Goal: Information Seeking & Learning: Check status

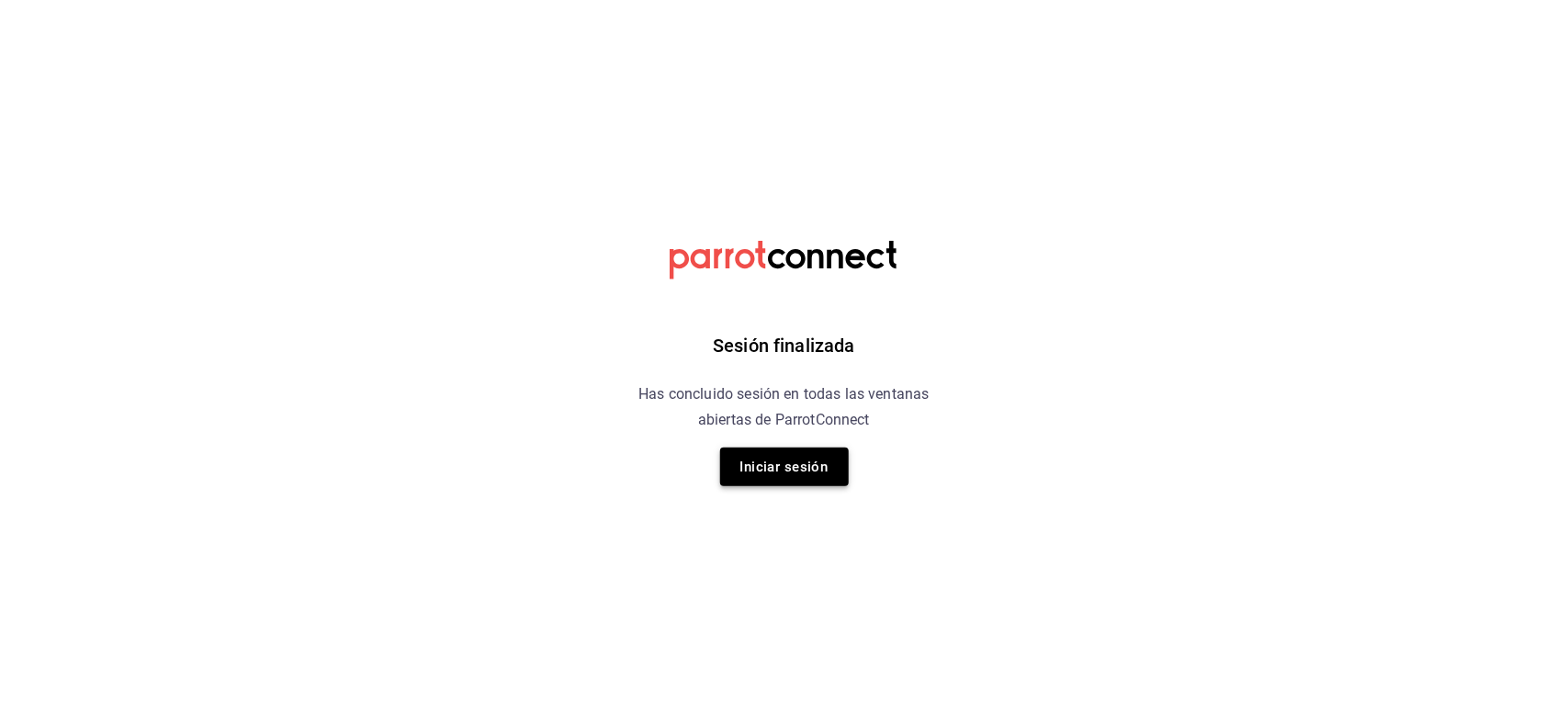
click at [773, 462] on button "Iniciar sesión" at bounding box center [784, 467] width 129 height 38
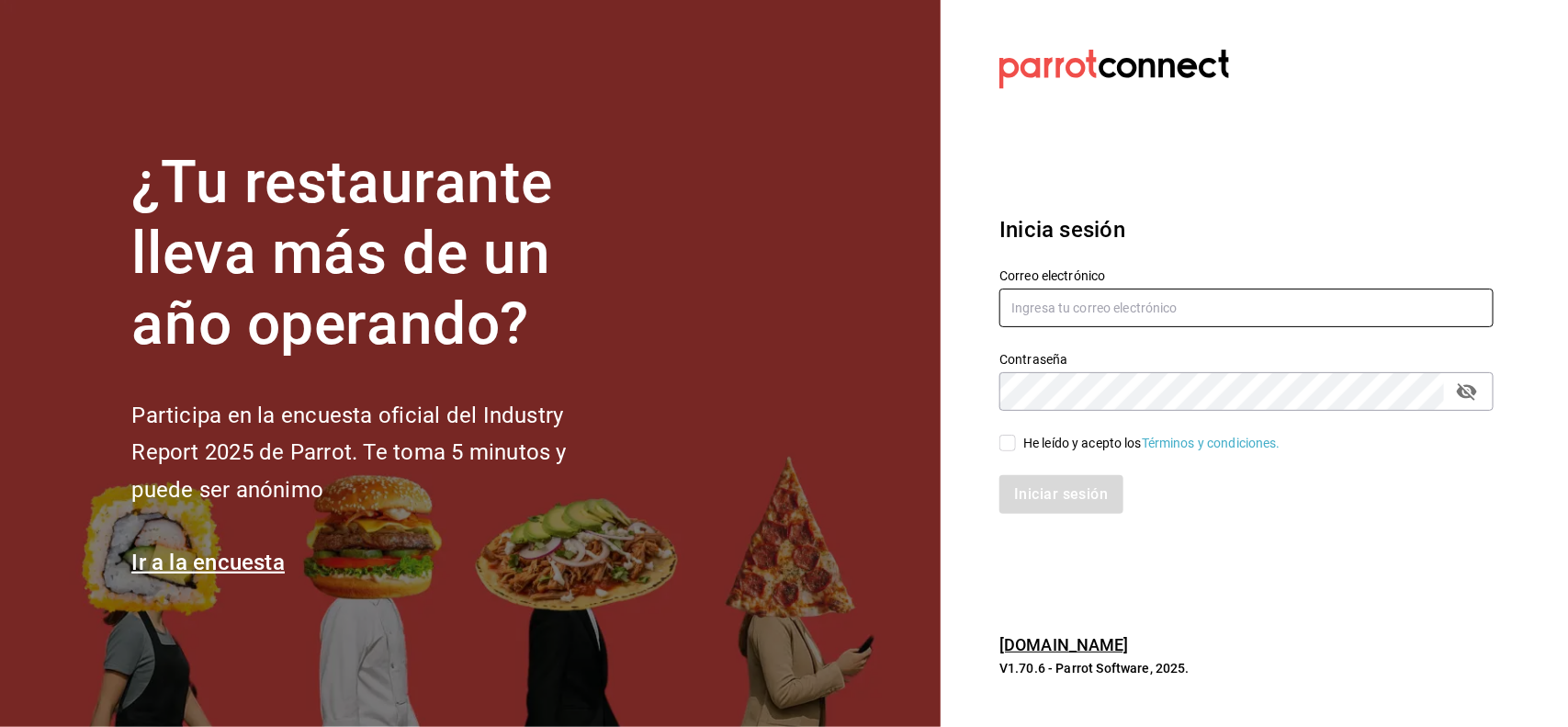
type input "[PERSON_NAME][EMAIL_ADDRESS][DOMAIN_NAME]"
click at [1005, 444] on input "He leído y acepto los Términos y condiciones." at bounding box center [1007, 442] width 16 height 16
checkbox input "true"
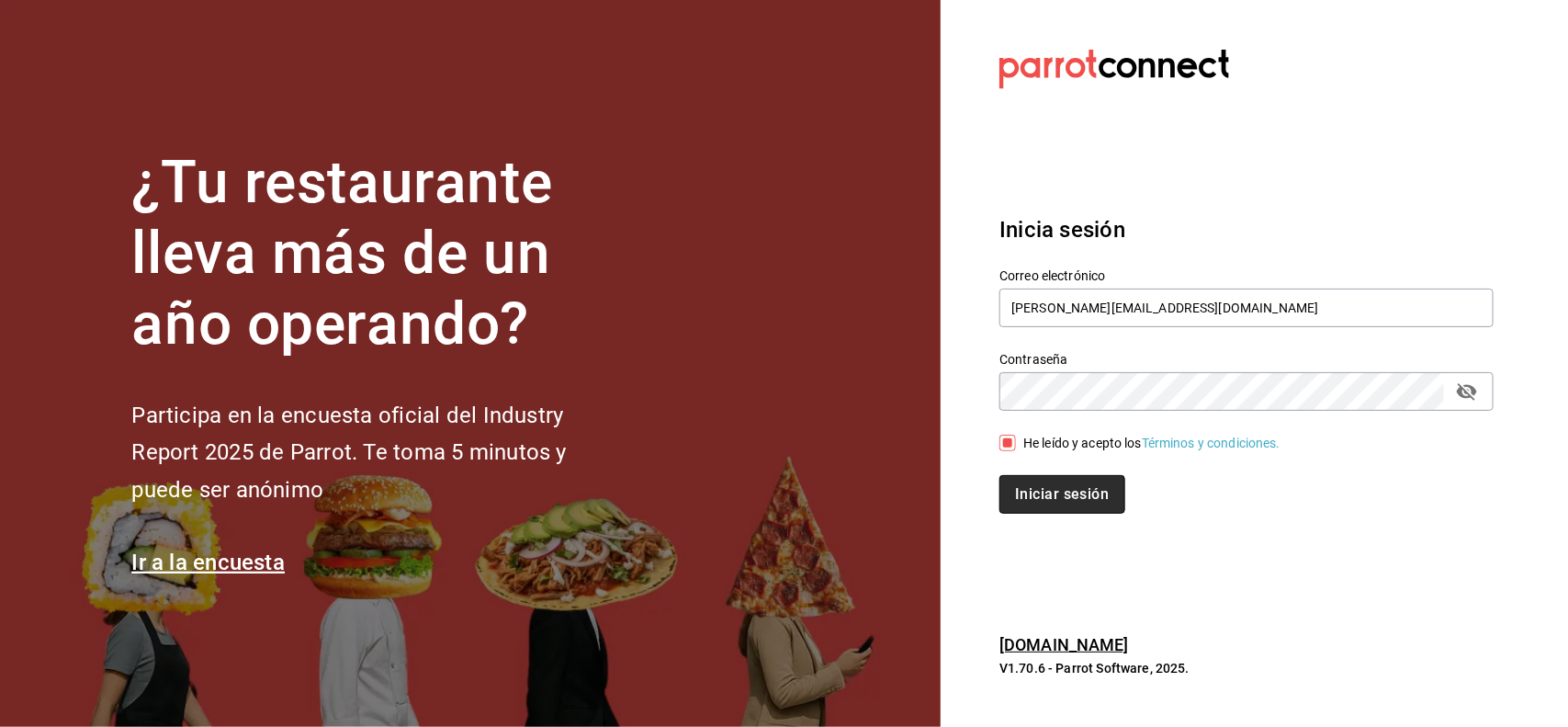
click at [1044, 493] on button "Iniciar sesión" at bounding box center [1062, 494] width 125 height 38
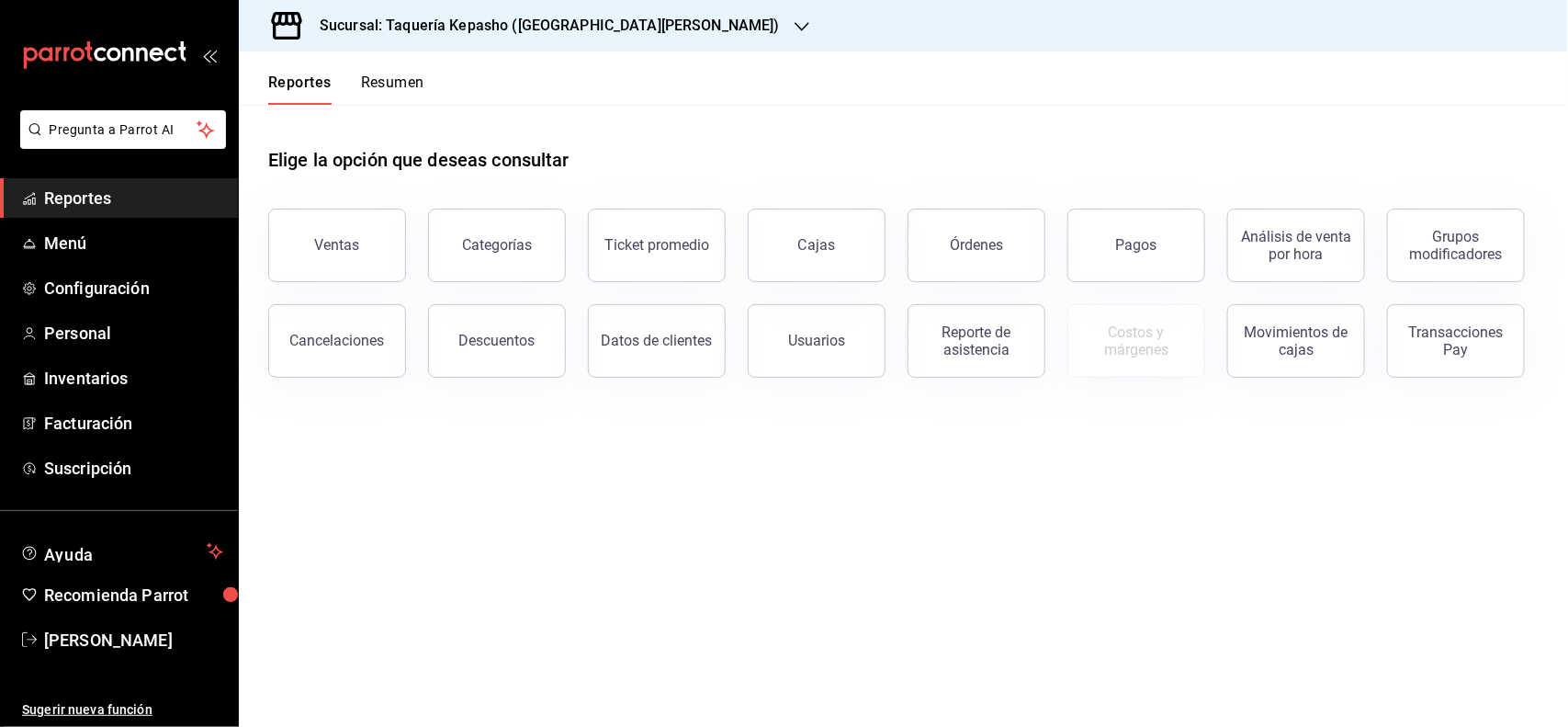
click at [402, 75] on button "Resumen" at bounding box center [392, 89] width 63 height 32
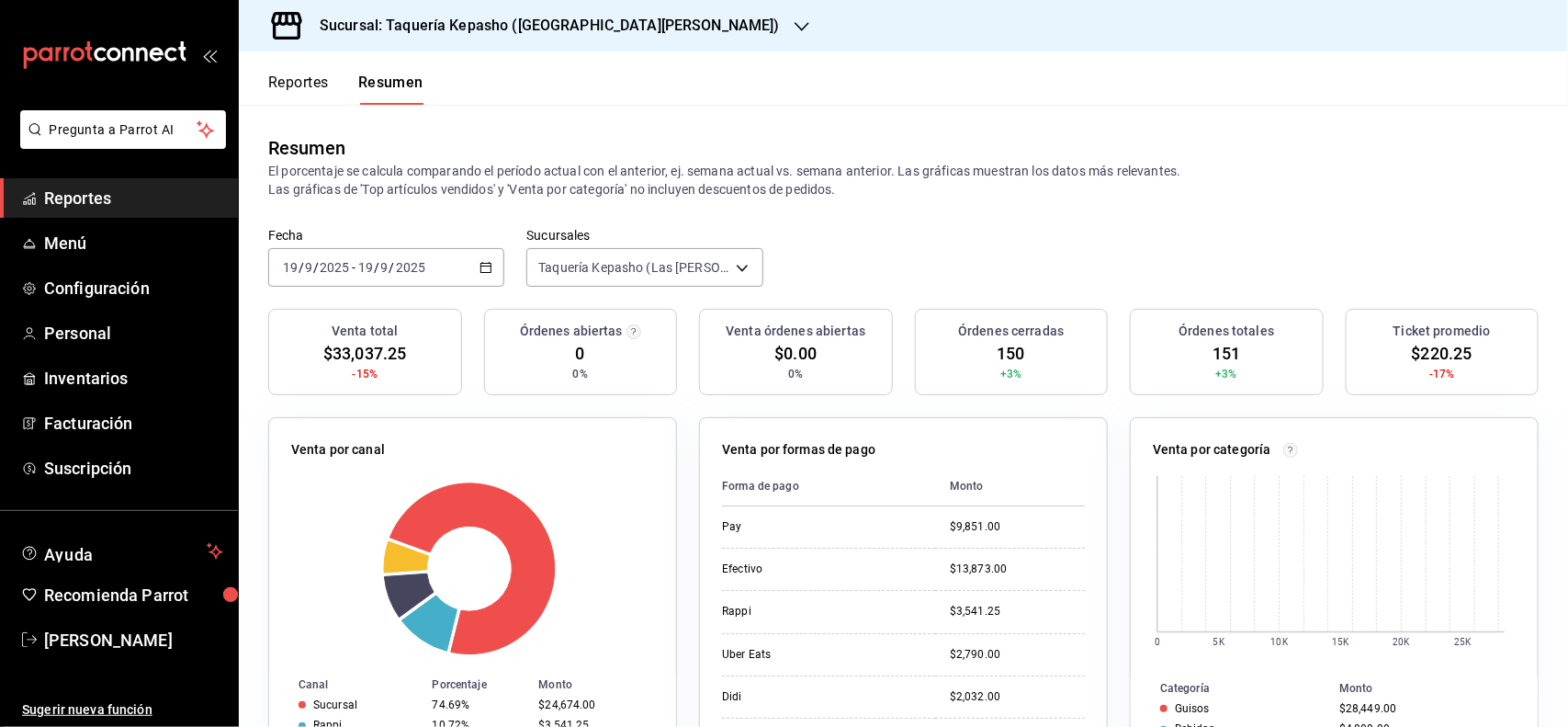
click at [416, 21] on h3 "Sucursal: Taquería Kepasho ([GEOGRAPHIC_DATA][PERSON_NAME])" at bounding box center [541, 25] width 475 height 22
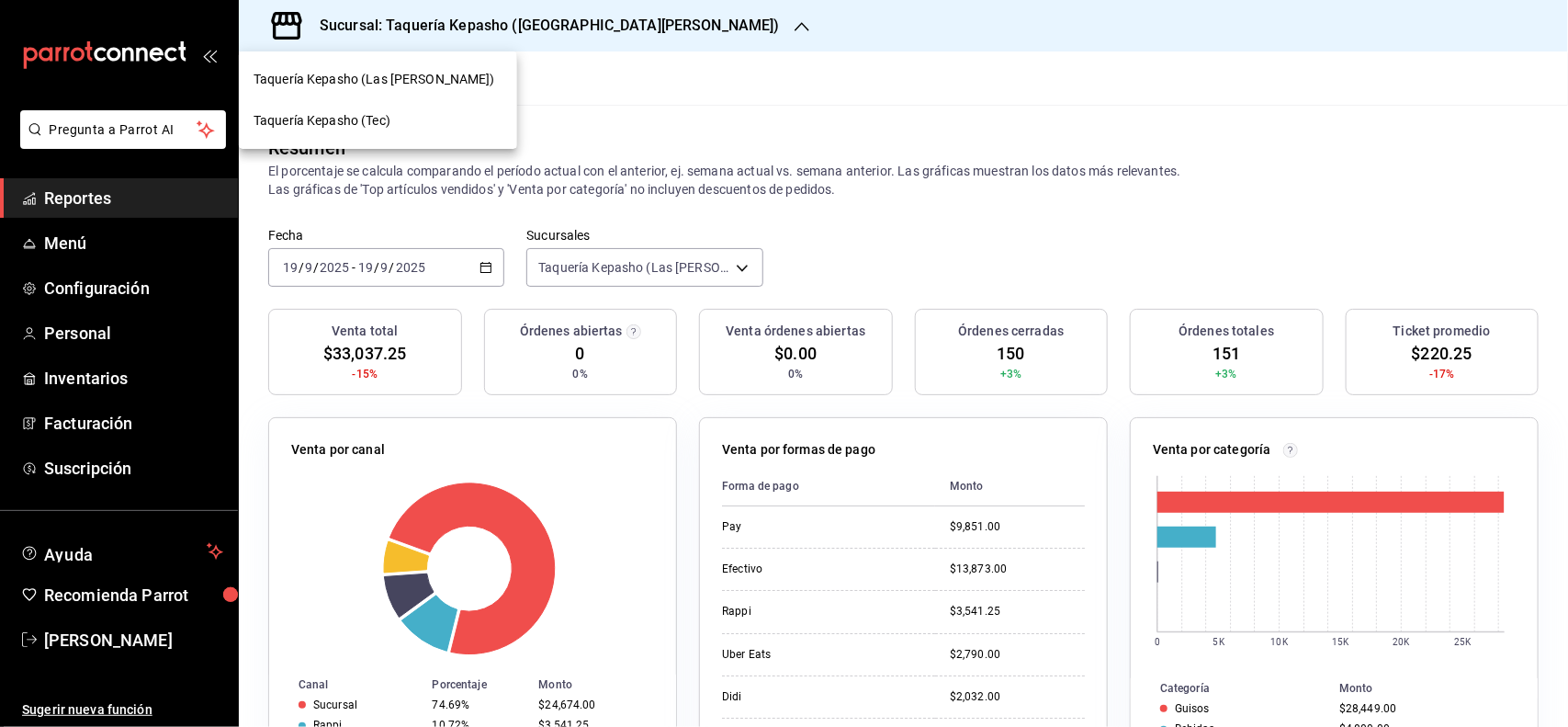
click at [433, 113] on div "Taquería Kepasho (Tec)" at bounding box center [378, 120] width 249 height 19
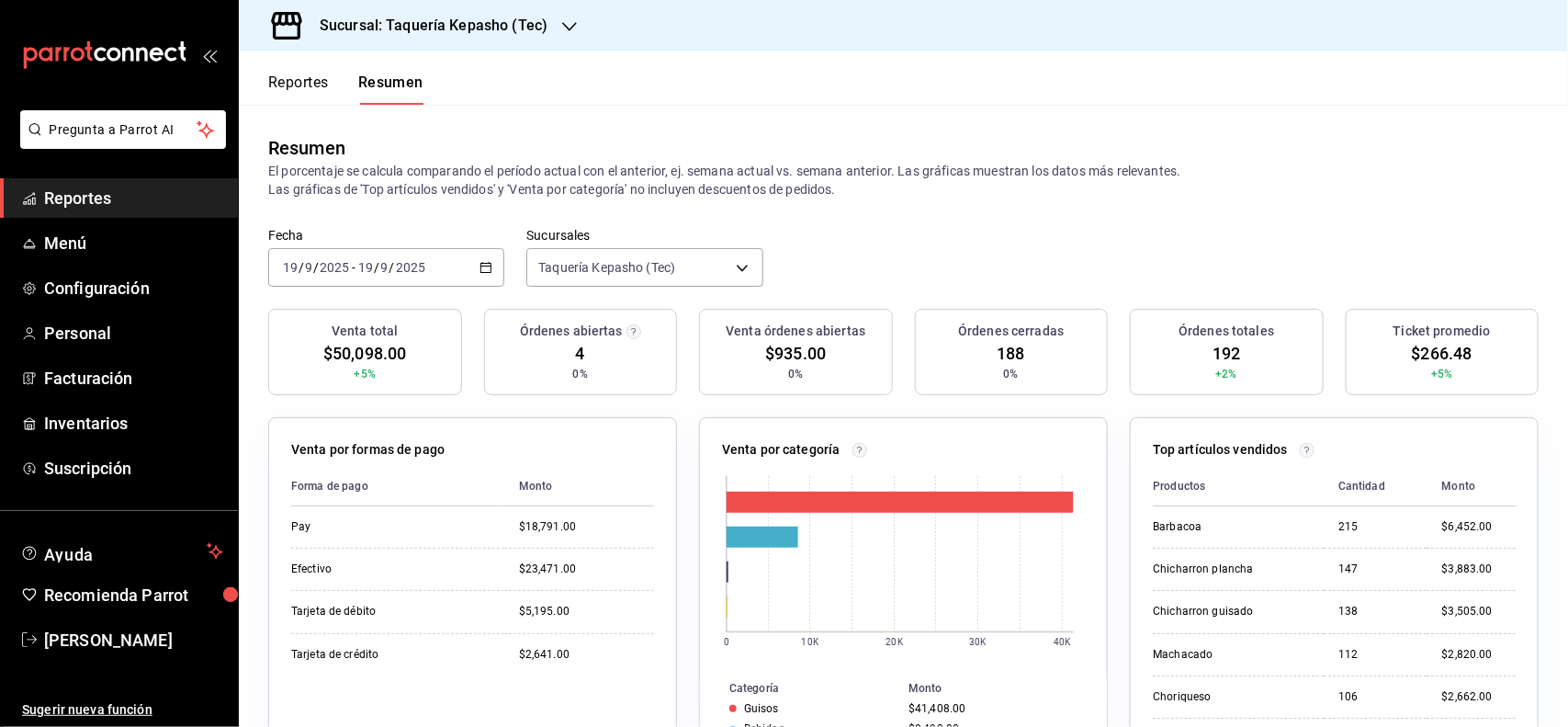
click at [260, 72] on div "Reportes Resumen" at bounding box center [330, 78] width 184 height 53
click at [287, 88] on button "Reportes" at bounding box center [299, 89] width 61 height 32
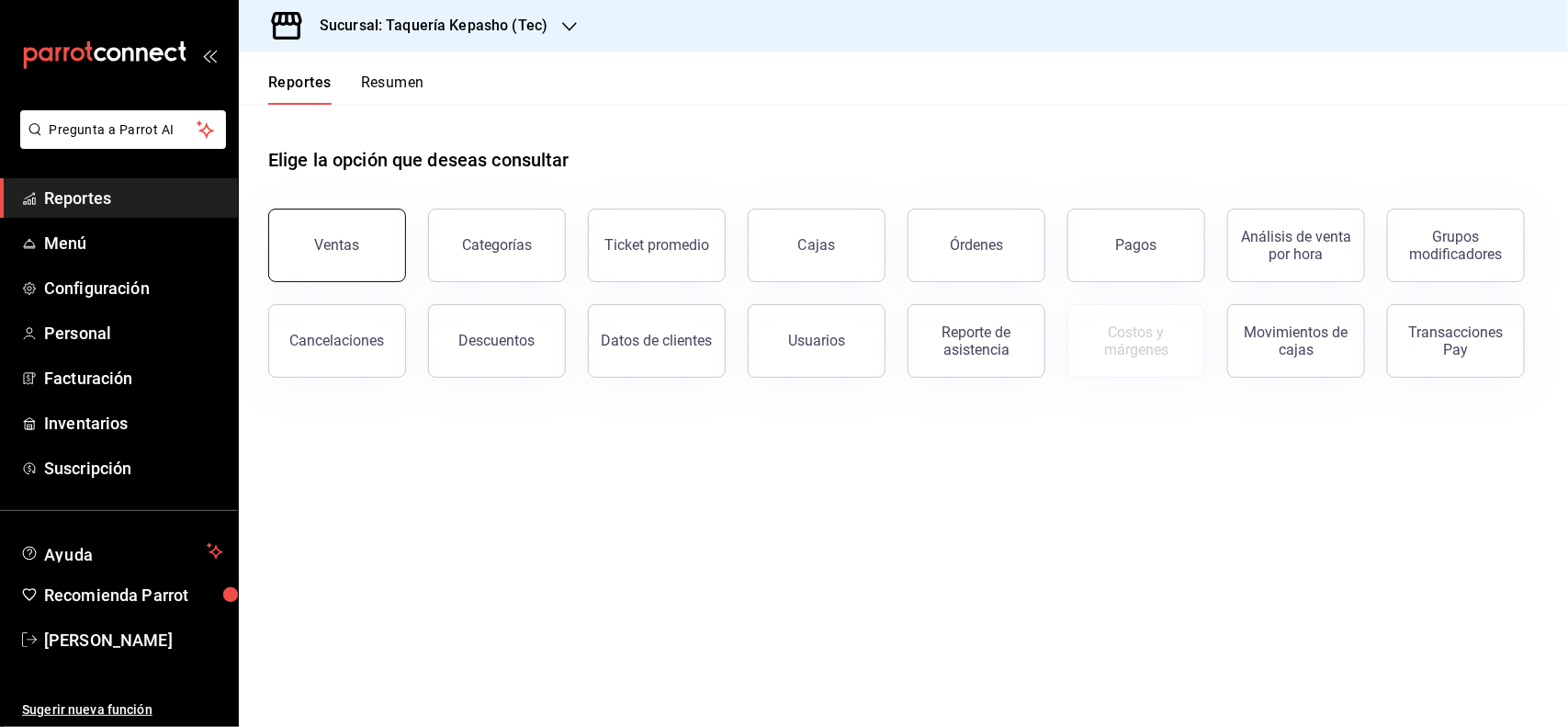
click at [370, 257] on button "Ventas" at bounding box center [337, 245] width 138 height 74
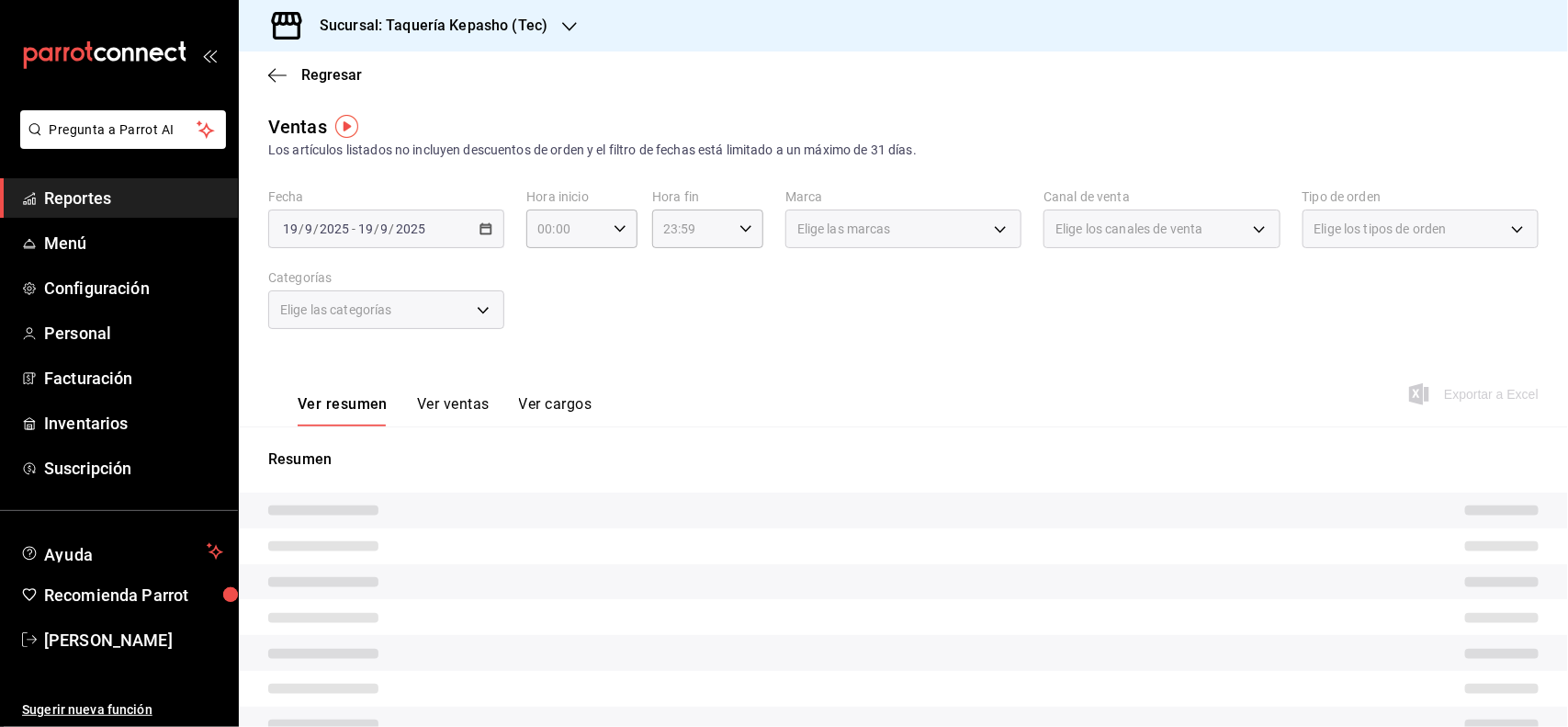
click at [476, 402] on button "Ver ventas" at bounding box center [454, 411] width 73 height 32
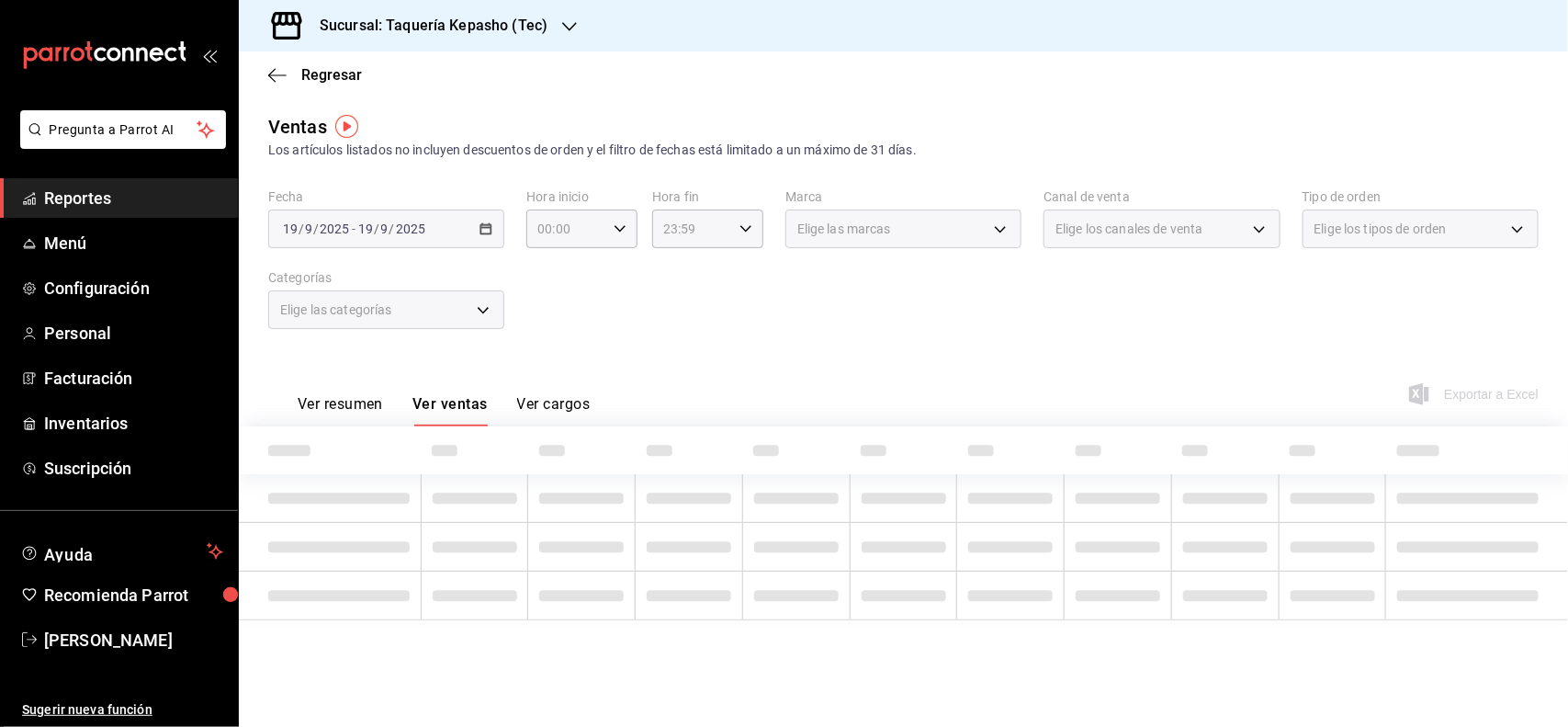
click at [464, 313] on div "Elige las categorías" at bounding box center [386, 310] width 236 height 38
click at [487, 310] on div "Elige las categorías" at bounding box center [386, 310] width 236 height 38
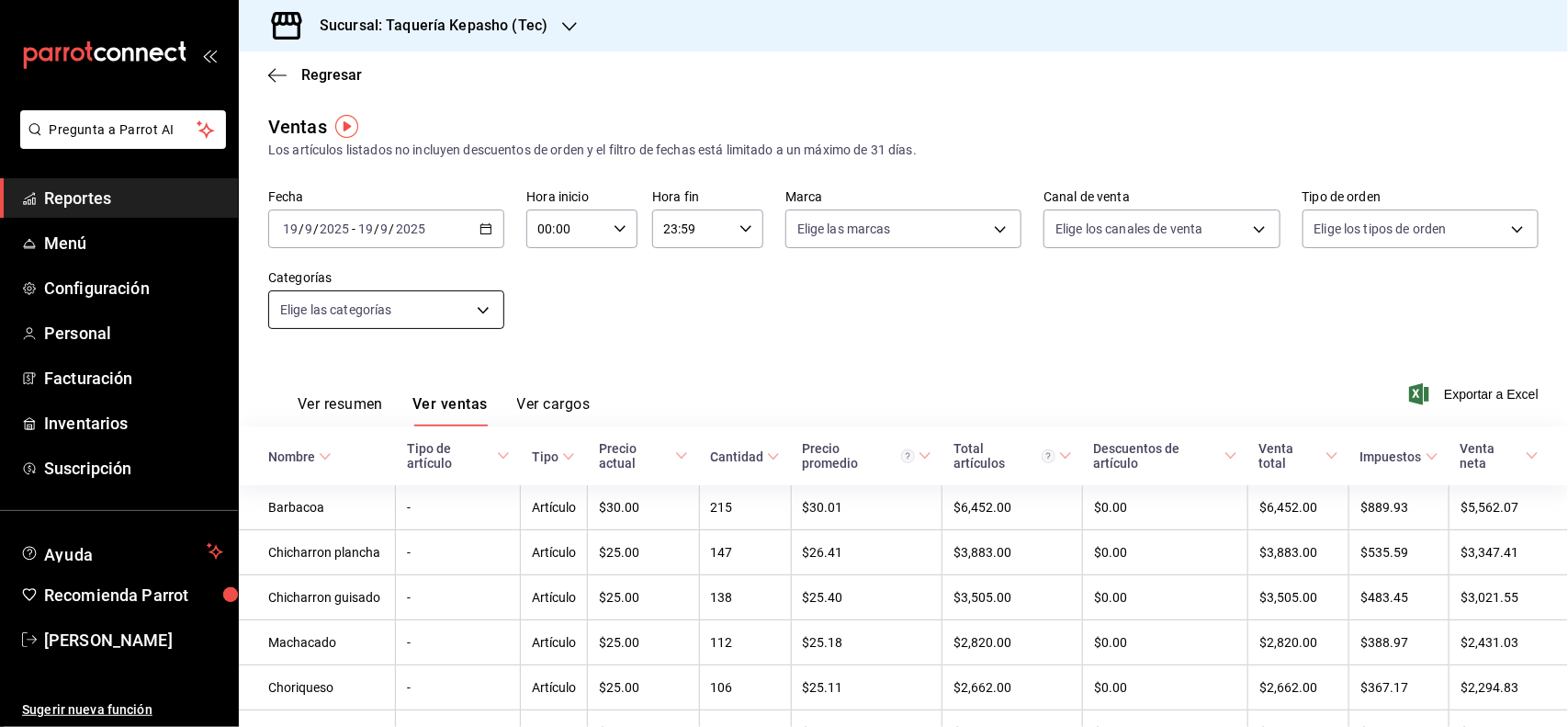
click at [483, 312] on body "Pregunta a Parrot AI Reportes Menú Configuración Personal Facturación Inventari…" at bounding box center [784, 363] width 1568 height 727
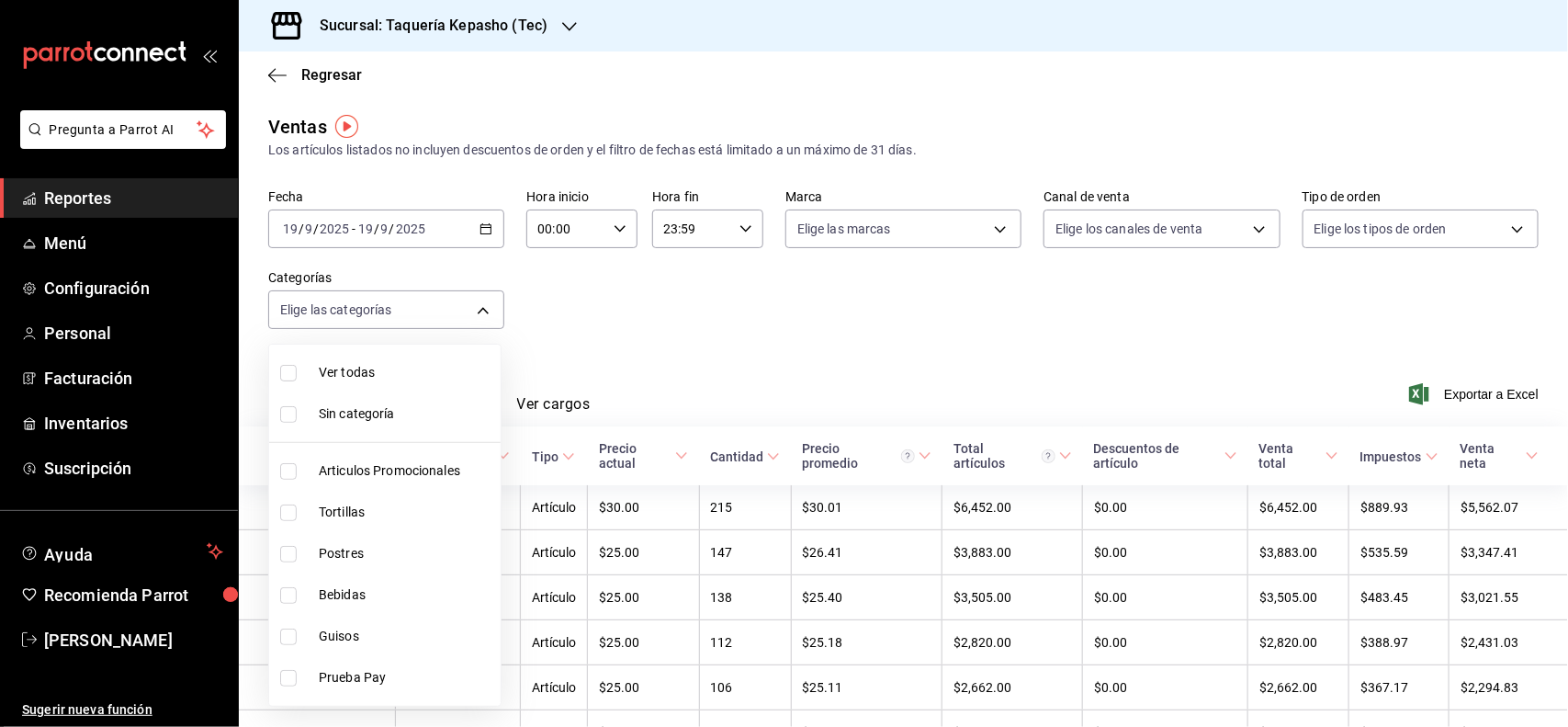
click at [391, 553] on span "Postres" at bounding box center [406, 554] width 175 height 19
type input "80394fb5-4f8c-4364-8ccf-133ca3d1566e"
checkbox input "true"
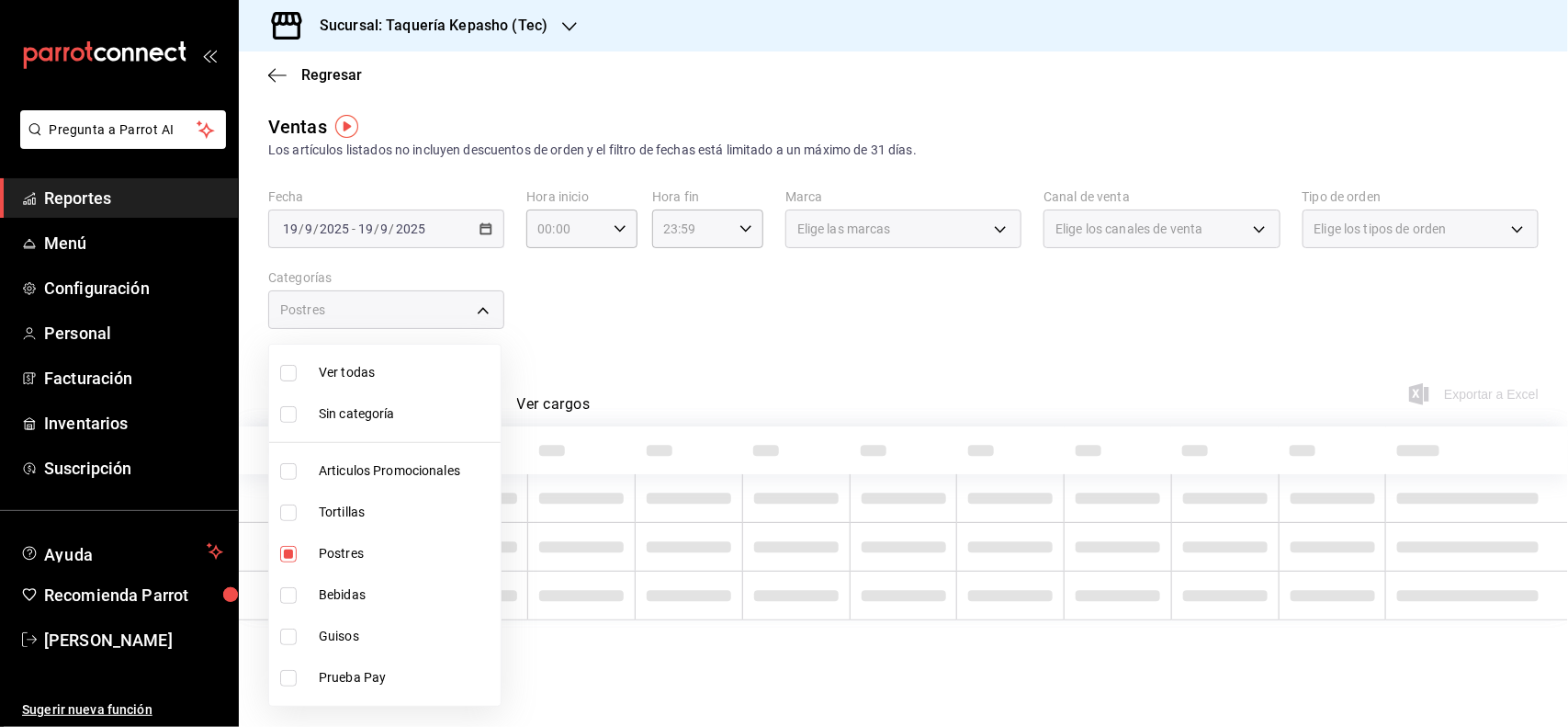
click at [799, 350] on div at bounding box center [784, 363] width 1568 height 727
